Goal: Information Seeking & Learning: Find specific fact

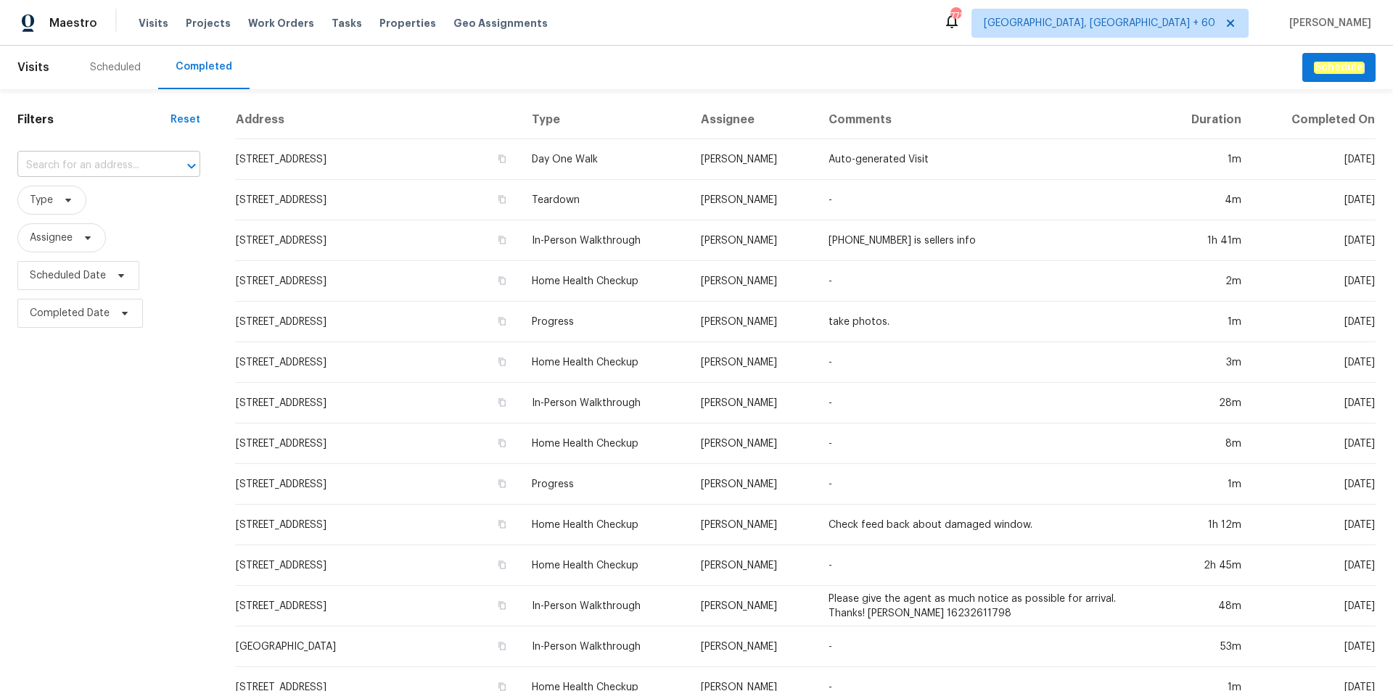
click at [96, 162] on input "text" at bounding box center [88, 166] width 142 height 22
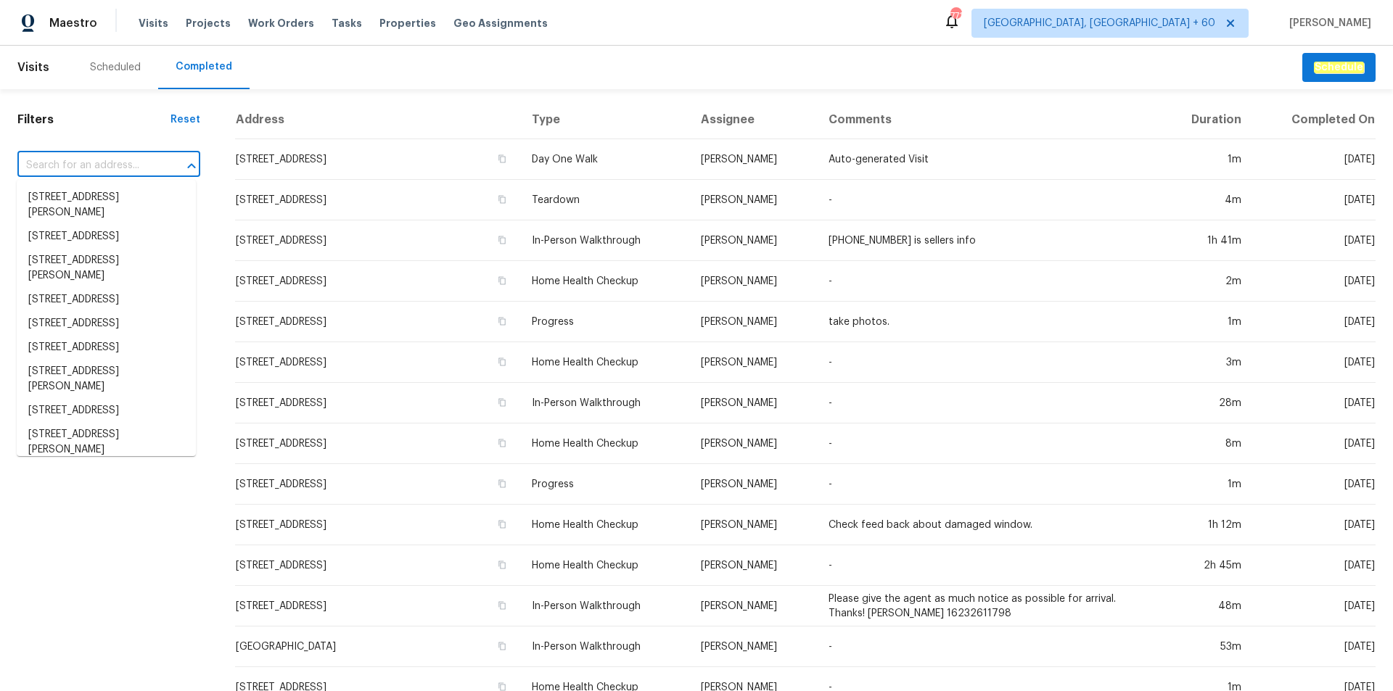
paste input "[STREET_ADDRESS]"
type input "[STREET_ADDRESS]"
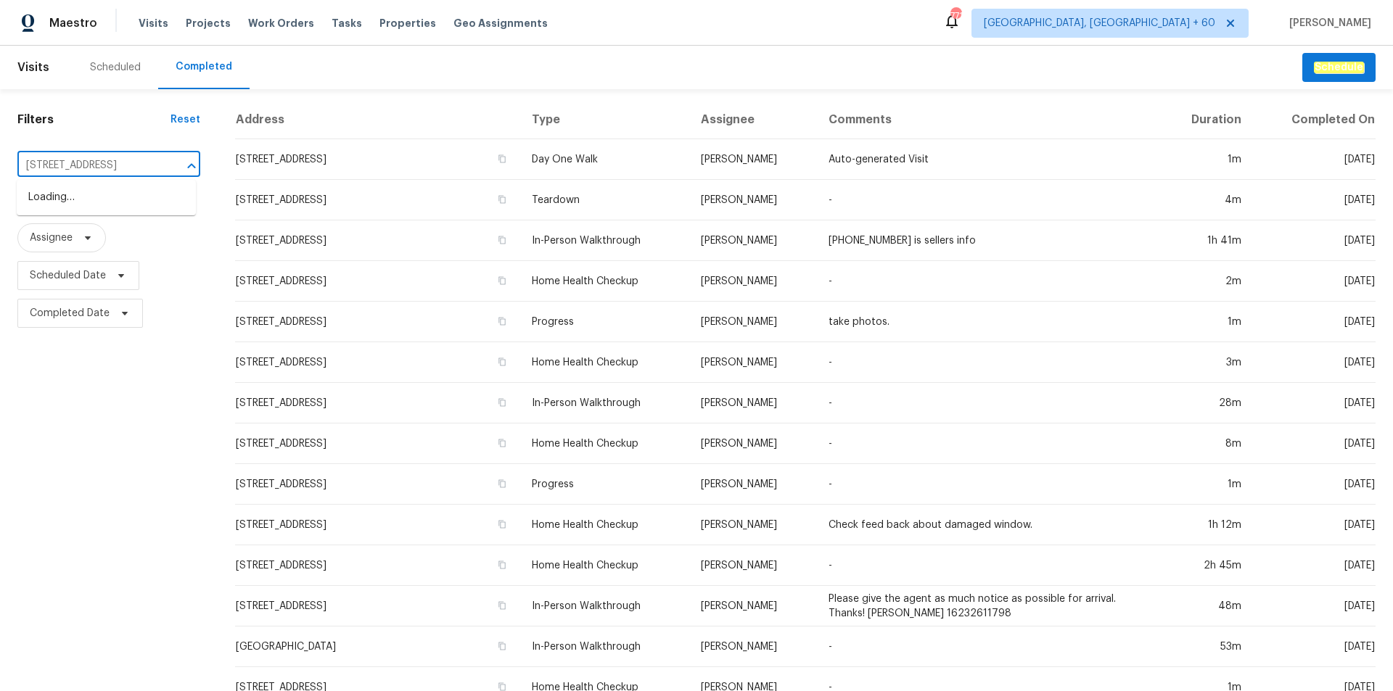
scroll to position [0, 42]
click at [94, 210] on li "[STREET_ADDRESS]" at bounding box center [106, 198] width 179 height 24
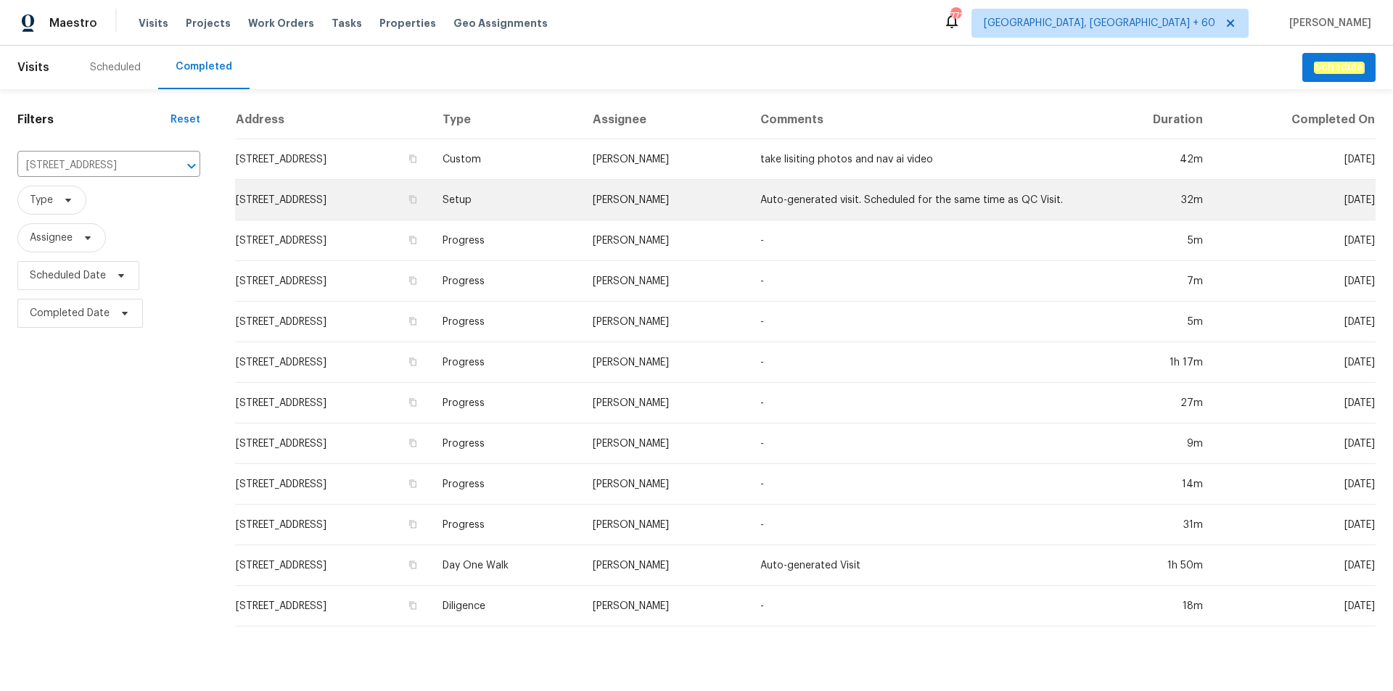
click at [431, 212] on td "[STREET_ADDRESS]" at bounding box center [333, 200] width 196 height 41
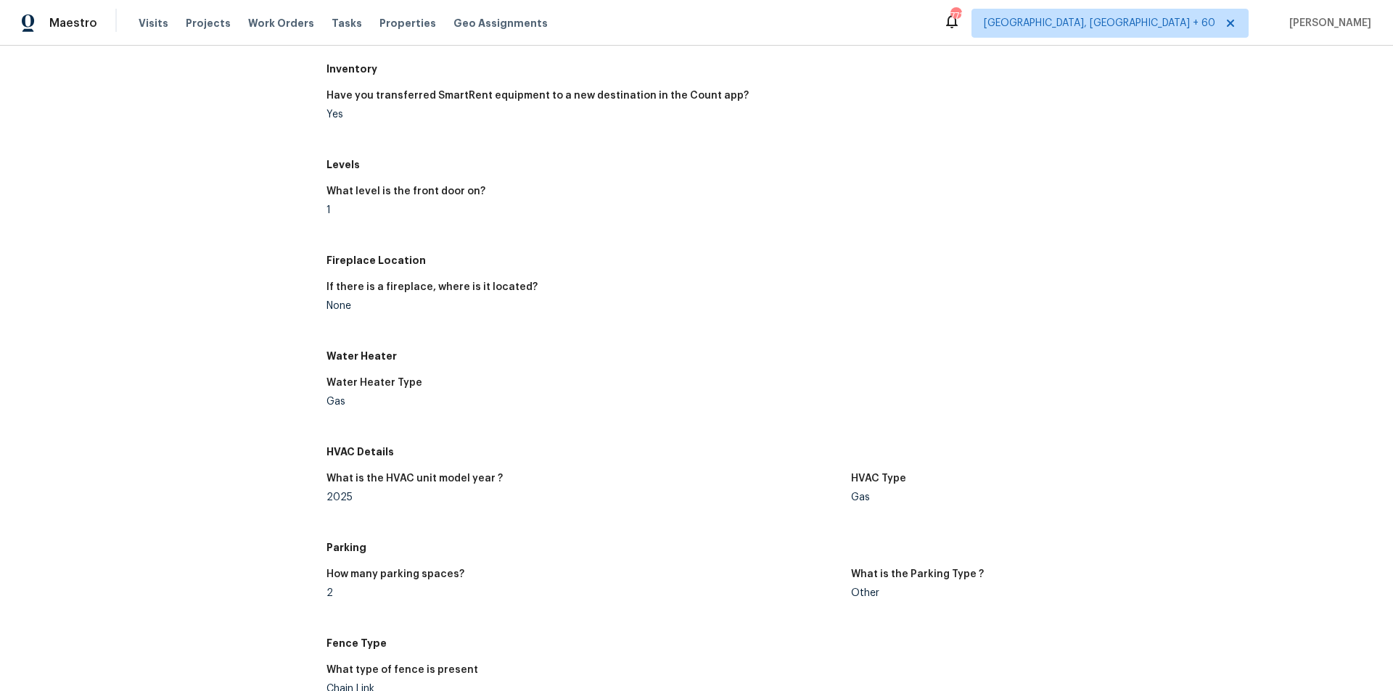
scroll to position [1451, 0]
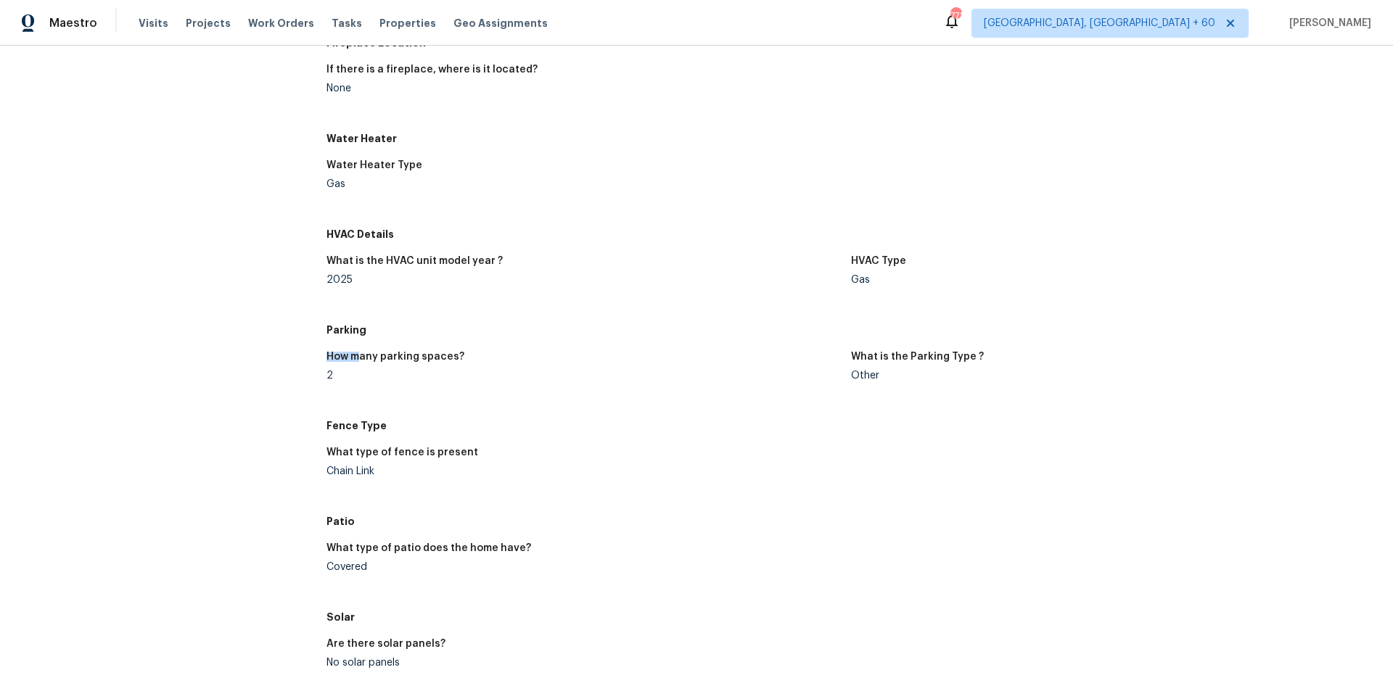
drag, startPoint x: 321, startPoint y: 370, endPoint x: 355, endPoint y: 370, distance: 34.1
click at [372, 379] on div "2" at bounding box center [582, 376] width 513 height 10
drag, startPoint x: 464, startPoint y: 352, endPoint x: 318, endPoint y: 361, distance: 146.1
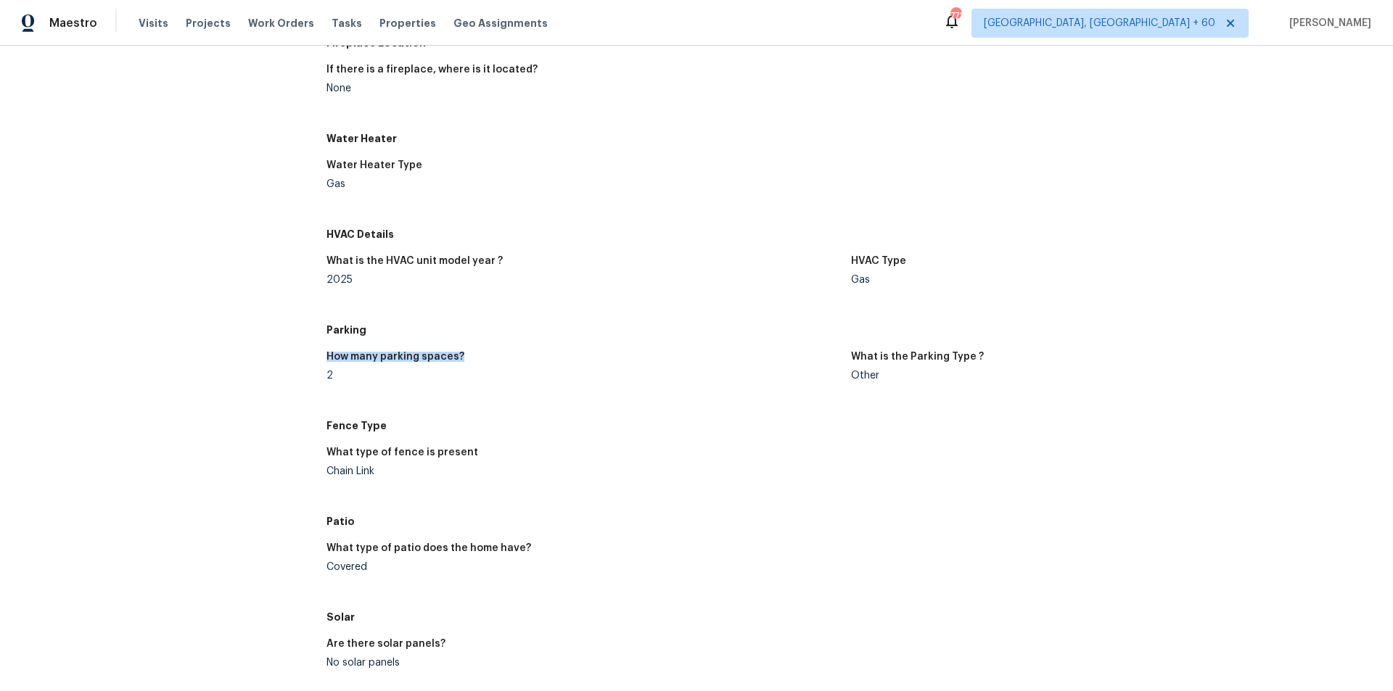
click at [371, 367] on div "How many parking spaces?" at bounding box center [582, 361] width 513 height 19
drag, startPoint x: 873, startPoint y: 371, endPoint x: 830, endPoint y: 371, distance: 43.5
click at [830, 371] on div "How many parking spaces? 2 What is the Parking Type ? Other" at bounding box center [850, 378] width 1049 height 70
click at [691, 350] on div "How many parking spaces? 2 What is the Parking Type ? Other" at bounding box center [850, 378] width 1049 height 70
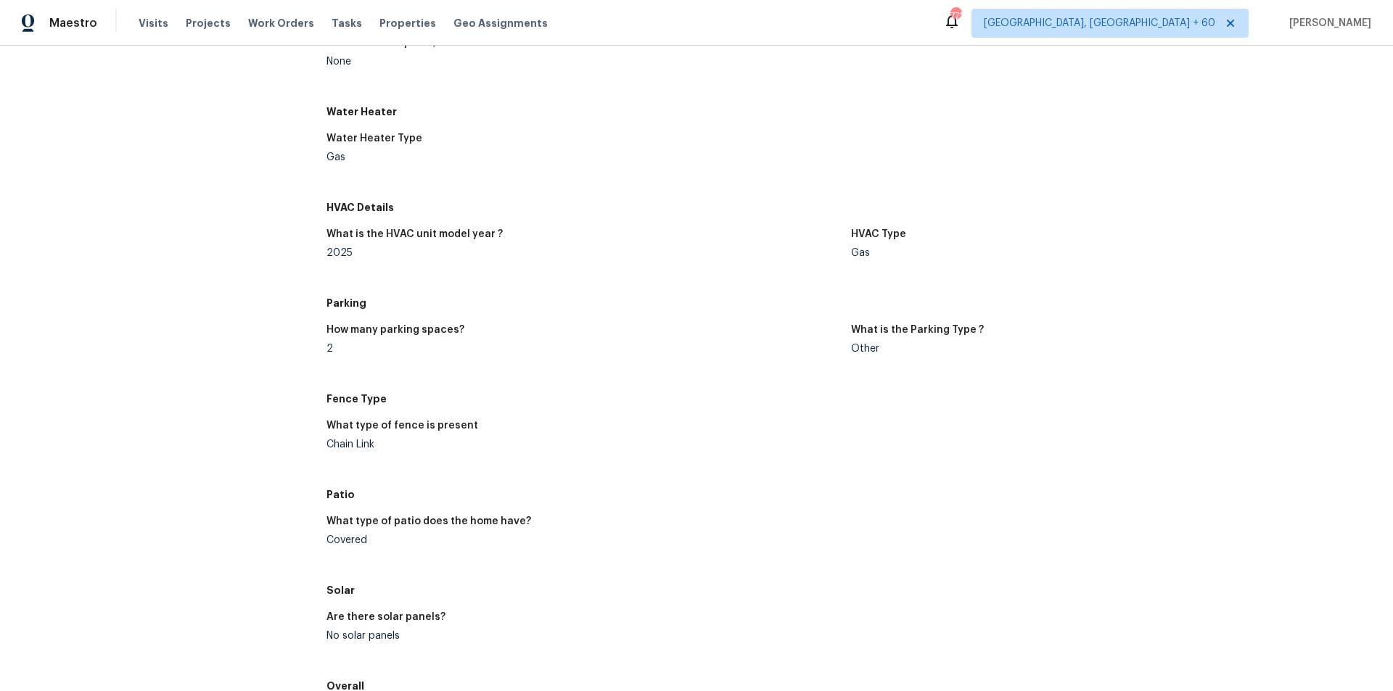
scroll to position [1218, 0]
